Goal: Task Accomplishment & Management: Use online tool/utility

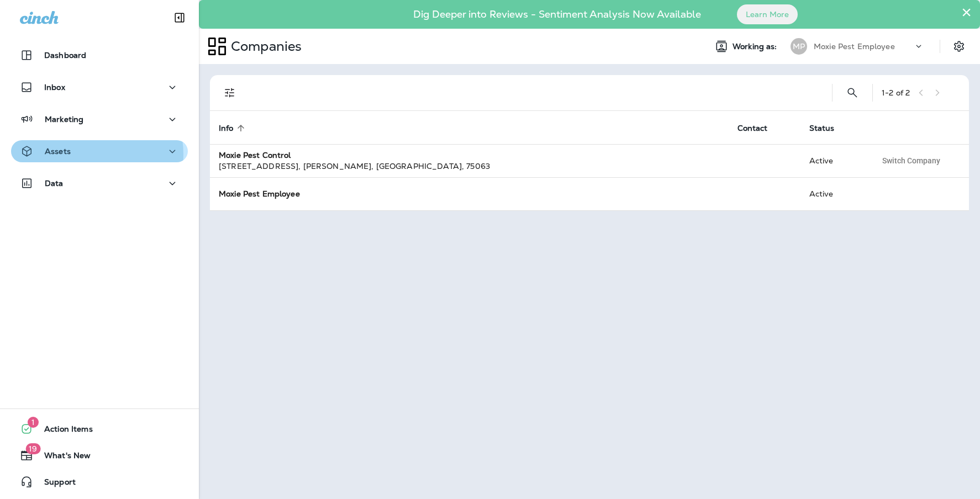
click at [81, 155] on div "Assets" at bounding box center [99, 152] width 159 height 14
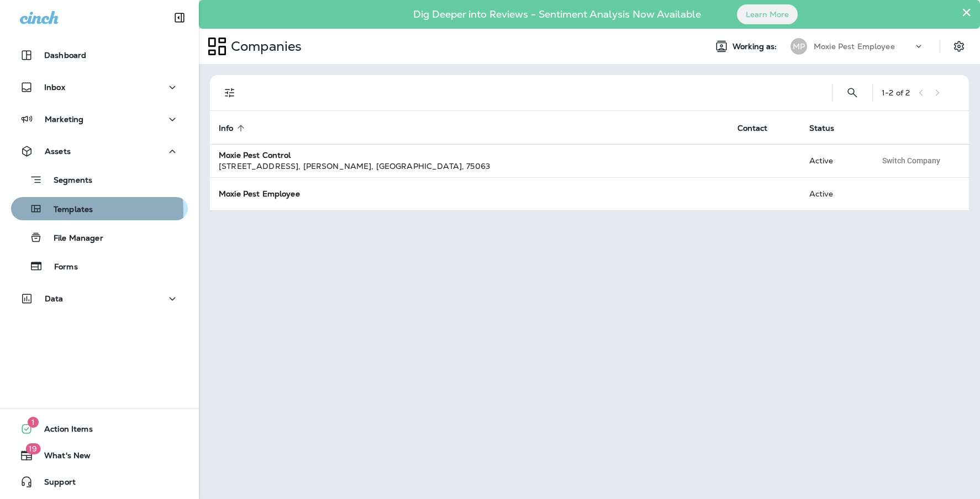
click at [74, 211] on p "Templates" at bounding box center [68, 210] width 50 height 10
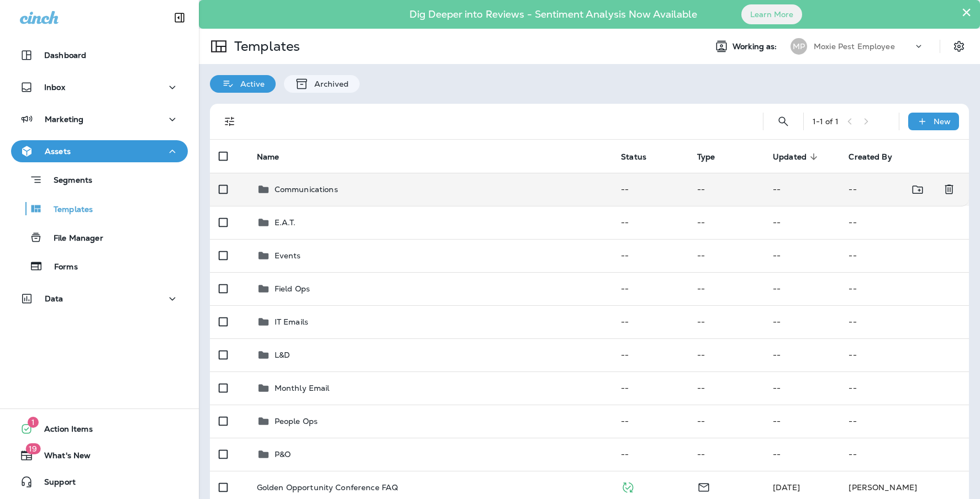
click at [287, 193] on p "Communications" at bounding box center [307, 189] width 64 height 9
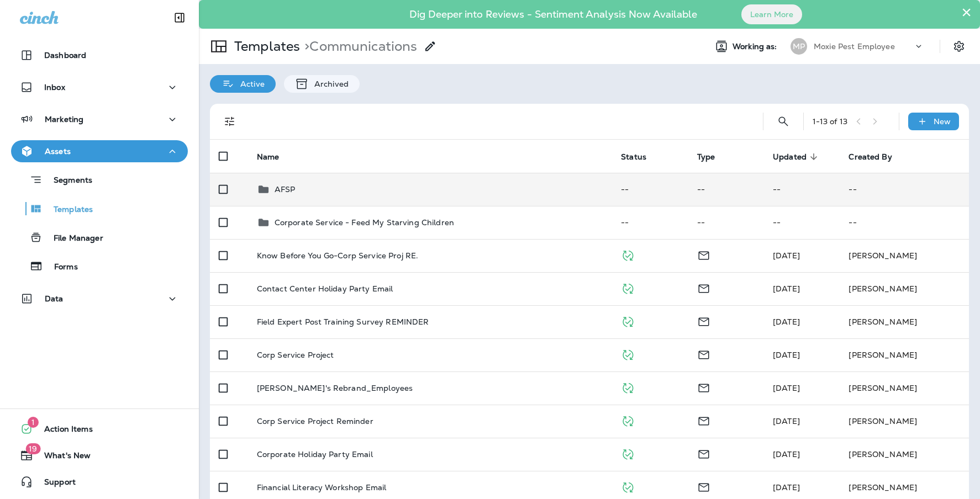
click at [283, 193] on p "AFSP" at bounding box center [285, 189] width 21 height 9
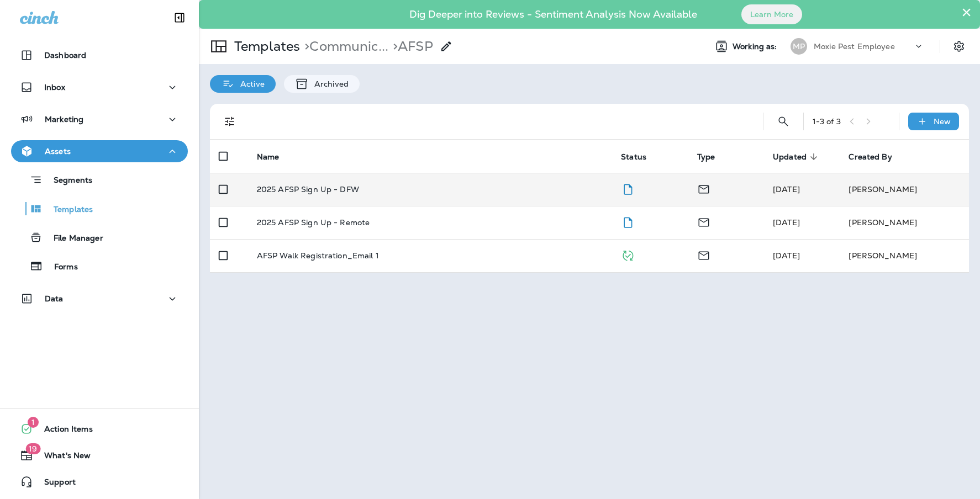
click at [282, 190] on p "2025 AFSP Sign Up - DFW" at bounding box center [308, 189] width 102 height 9
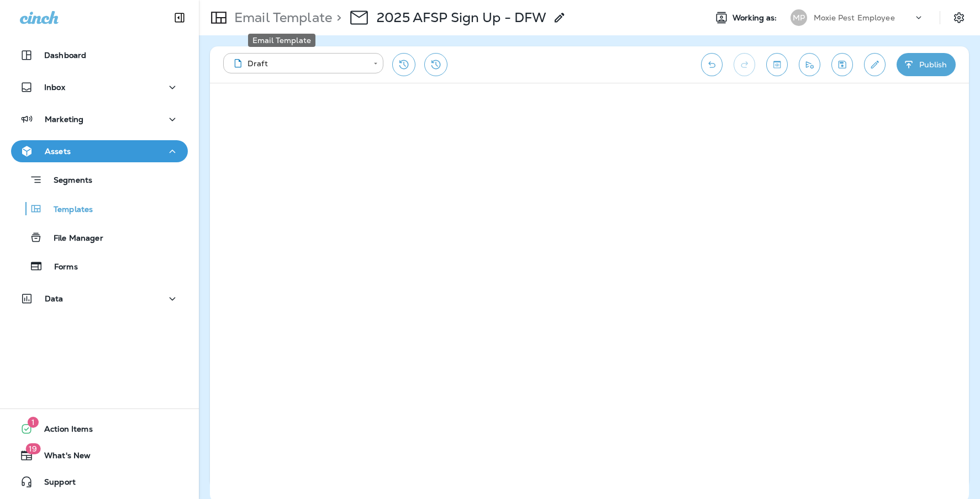
click at [253, 19] on p "Email Template" at bounding box center [281, 17] width 102 height 17
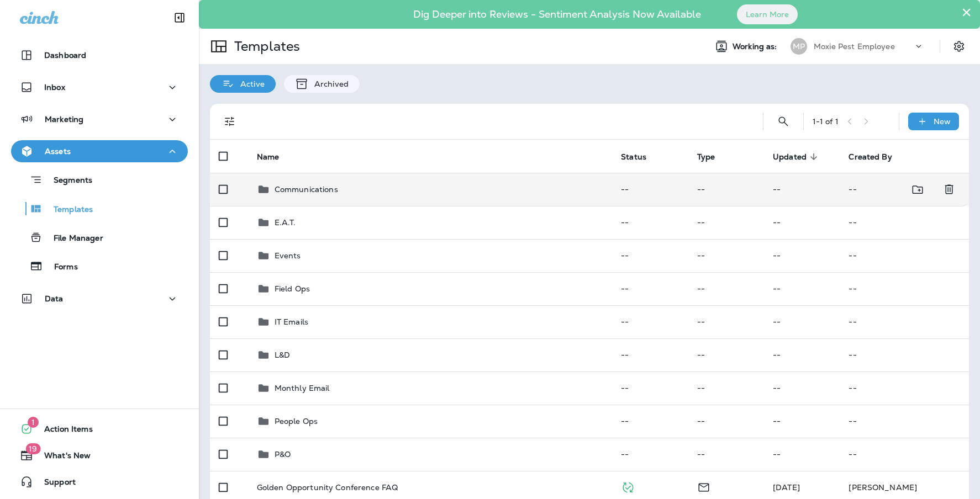
click at [282, 201] on td "Communications" at bounding box center [430, 189] width 365 height 33
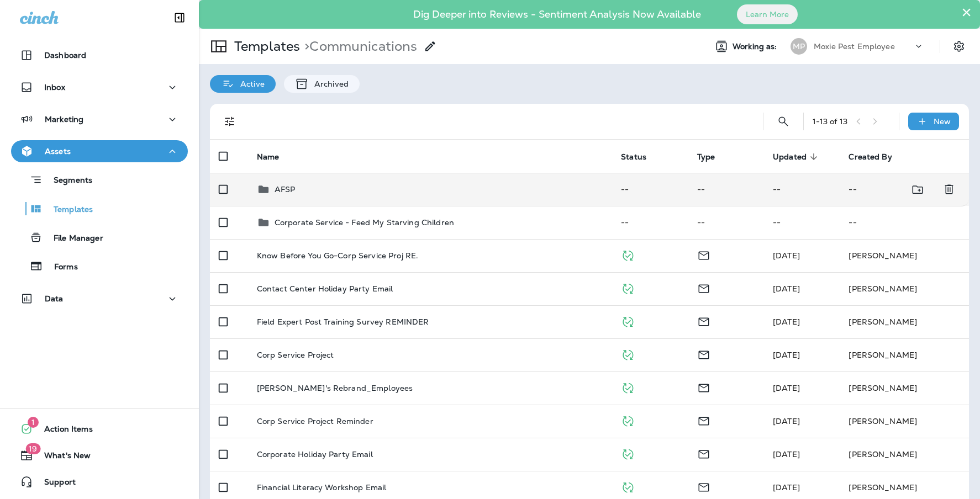
click at [306, 193] on div "AFSP" at bounding box center [430, 189] width 347 height 13
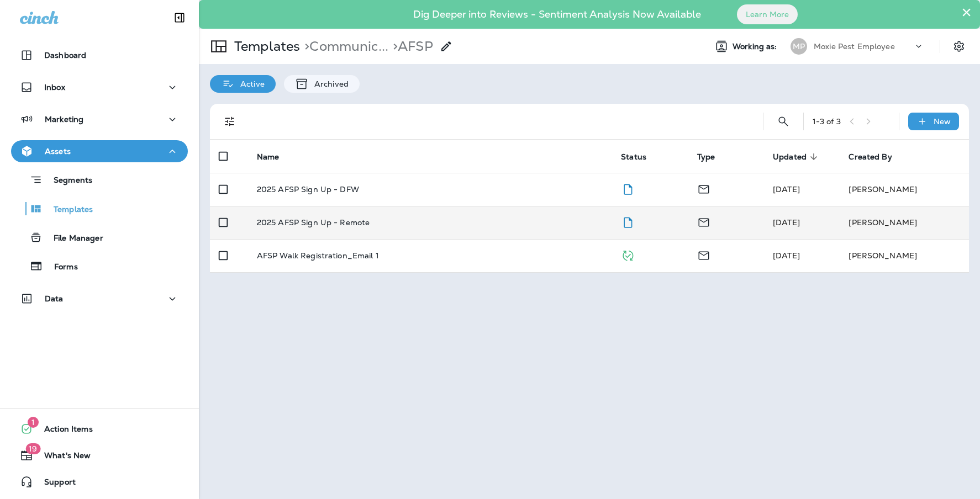
click at [338, 222] on p "2025 AFSP Sign Up - Remote" at bounding box center [313, 222] width 113 height 9
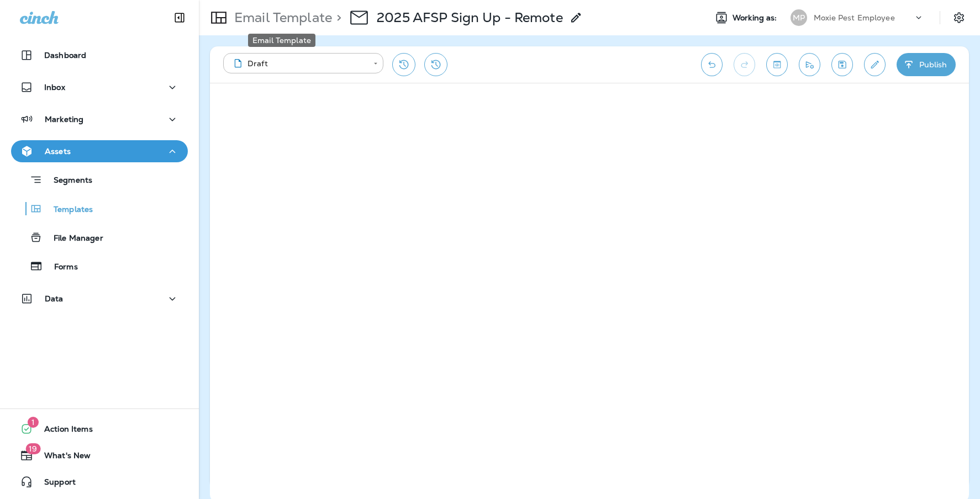
click at [301, 16] on p "Email Template" at bounding box center [281, 17] width 102 height 17
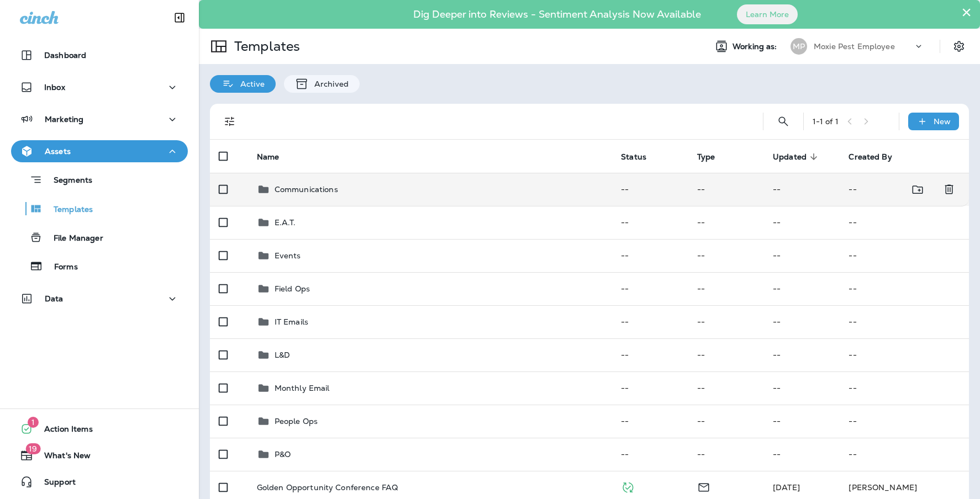
click at [288, 194] on div "Communications" at bounding box center [307, 189] width 64 height 13
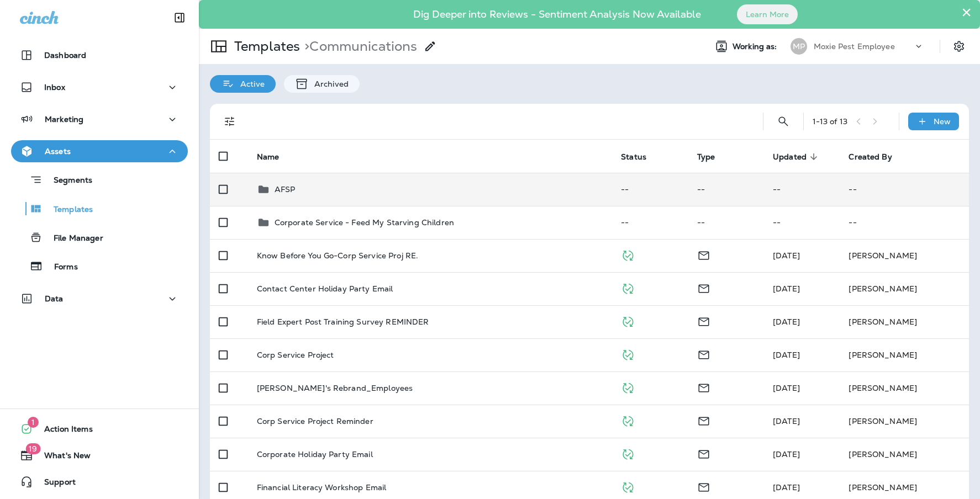
click at [299, 190] on div "AFSP" at bounding box center [430, 189] width 347 height 13
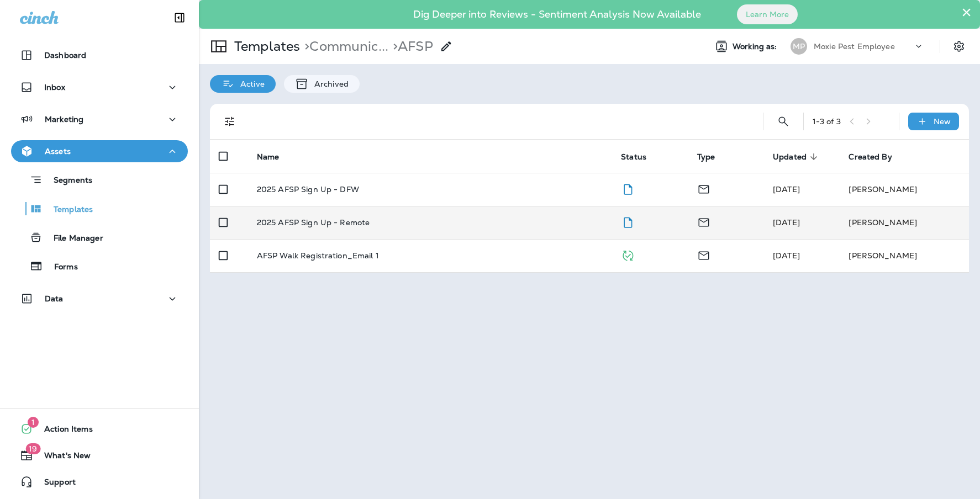
click at [351, 222] on p "2025 AFSP Sign Up - Remote" at bounding box center [313, 222] width 113 height 9
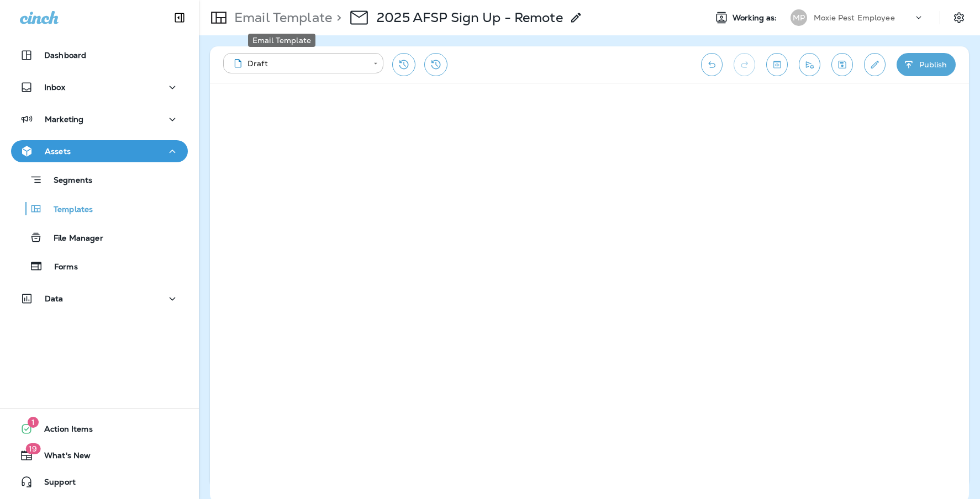
click at [257, 17] on p "Email Template" at bounding box center [281, 17] width 102 height 17
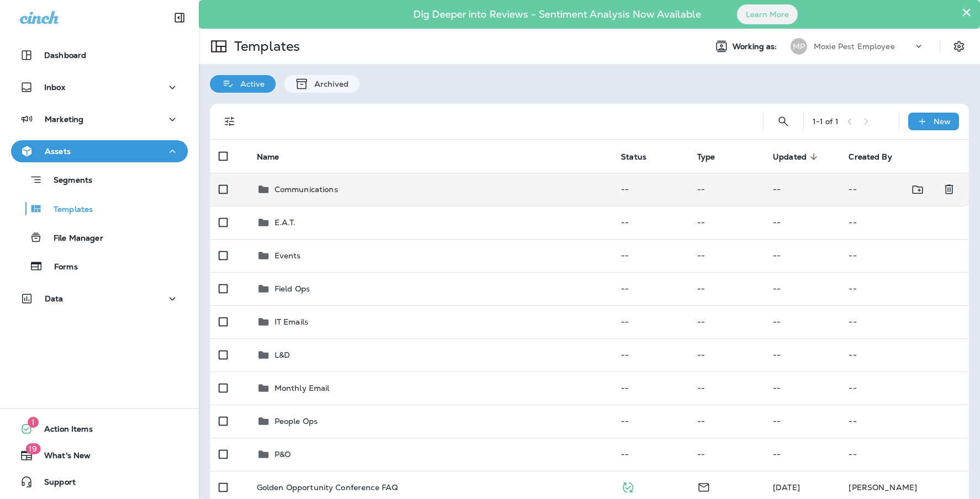
click at [314, 189] on p "Communications" at bounding box center [307, 189] width 64 height 9
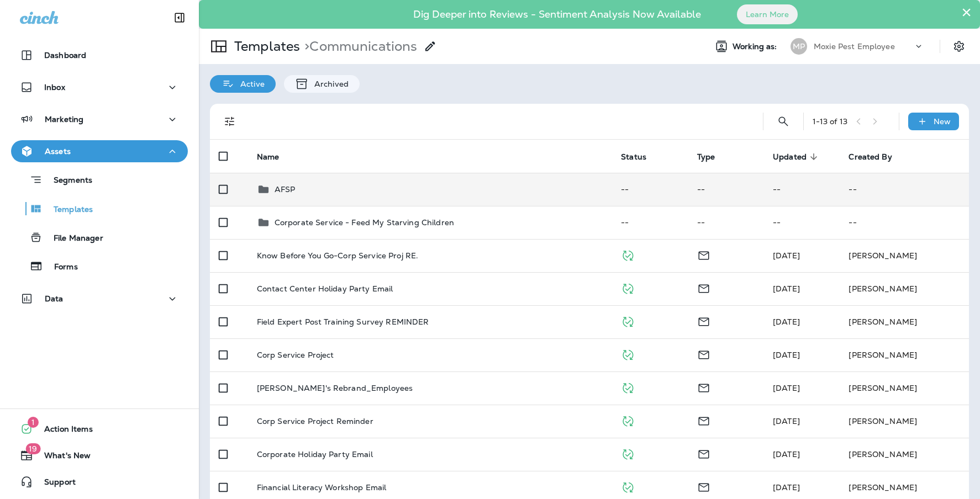
click at [320, 187] on div "AFSP" at bounding box center [430, 189] width 347 height 13
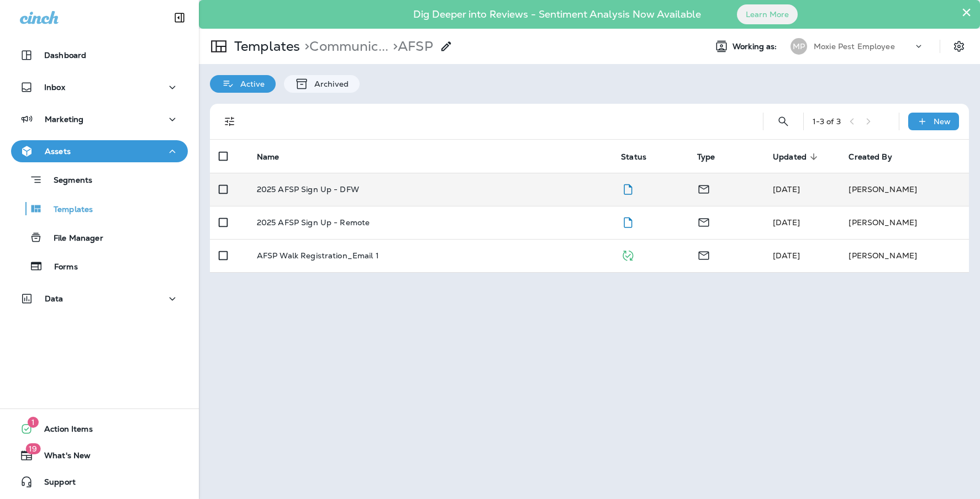
click at [355, 192] on p "2025 AFSP Sign Up - DFW" at bounding box center [308, 189] width 102 height 9
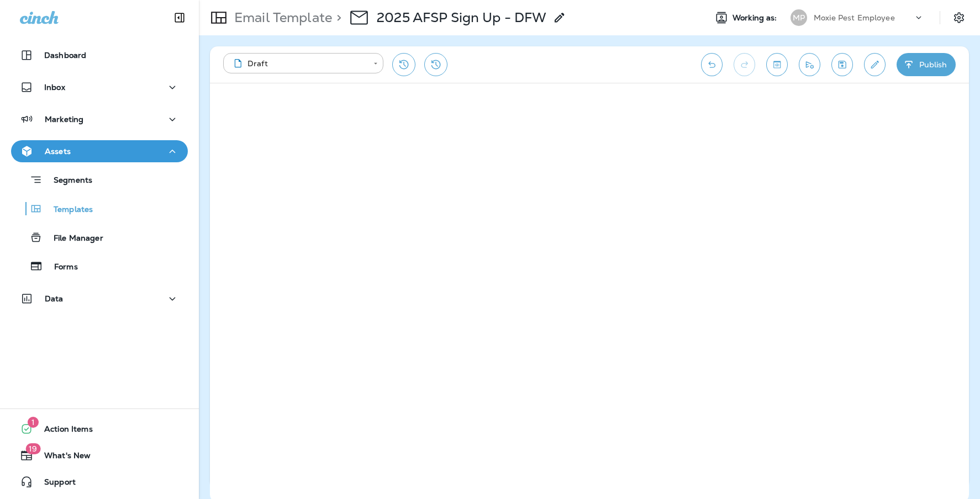
click at [893, 39] on div "**********" at bounding box center [589, 267] width 781 height 464
click at [839, 70] on icon "Save" at bounding box center [842, 64] width 12 height 11
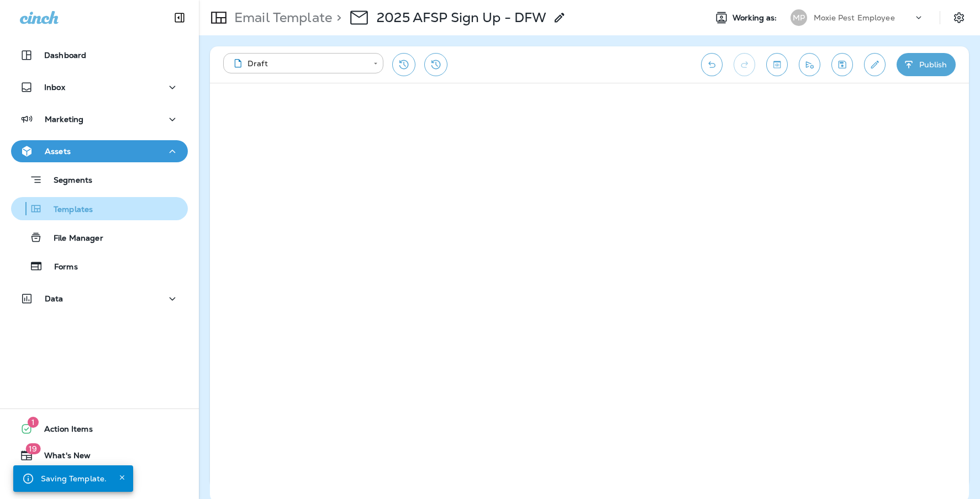
click at [76, 205] on p "Templates" at bounding box center [68, 210] width 50 height 10
